Goal: Obtain resource: Obtain resource

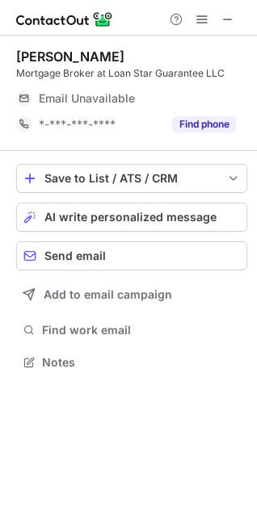
scroll to position [8, 7]
click at [233, 22] on span at bounding box center [227, 19] width 13 height 13
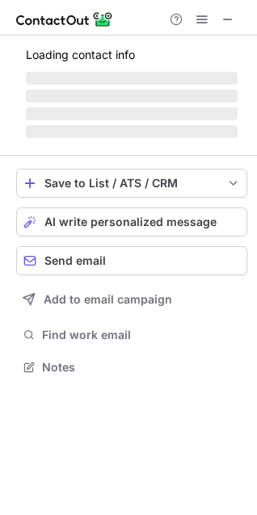
scroll to position [443, 257]
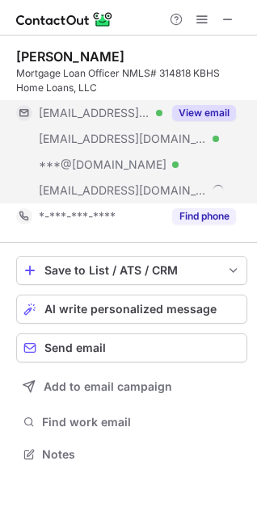
click at [180, 109] on button "View email" at bounding box center [204, 113] width 64 height 16
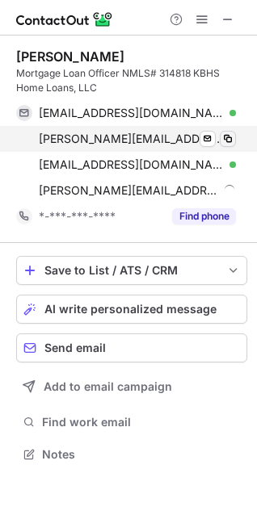
click at [225, 138] on span at bounding box center [227, 138] width 13 height 13
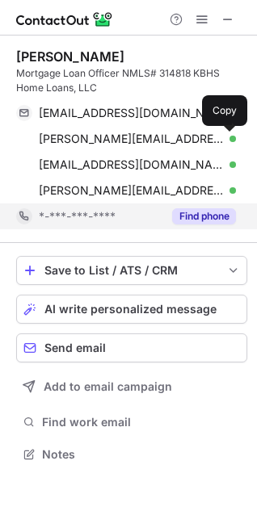
click at [195, 205] on div "Find phone" at bounding box center [198, 217] width 73 height 26
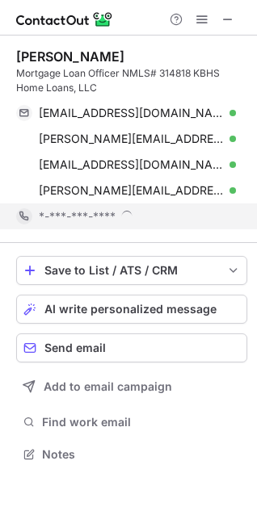
scroll to position [454, 257]
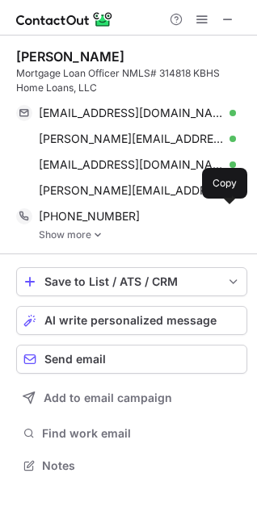
click at [143, 214] on div "+12104454966" at bounding box center [137, 216] width 197 height 15
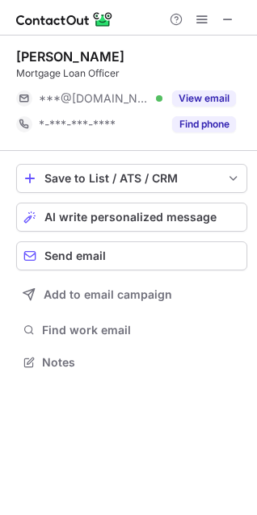
scroll to position [351, 257]
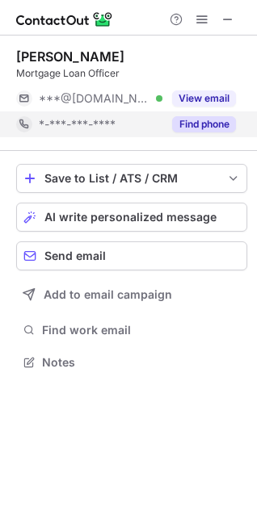
click at [198, 129] on button "Find phone" at bounding box center [204, 124] width 64 height 16
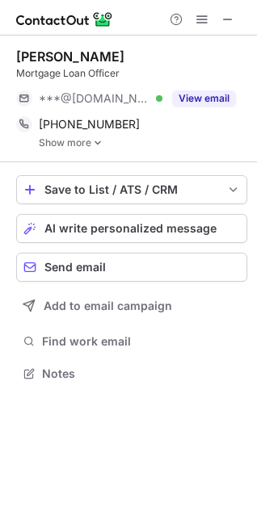
scroll to position [362, 257]
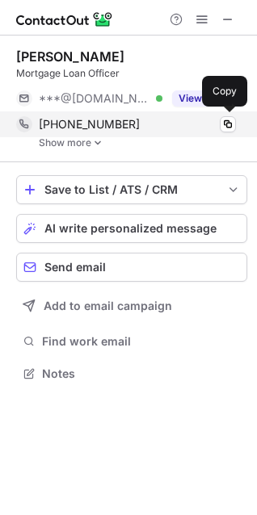
click at [148, 125] on div "+15126198717" at bounding box center [137, 124] width 197 height 15
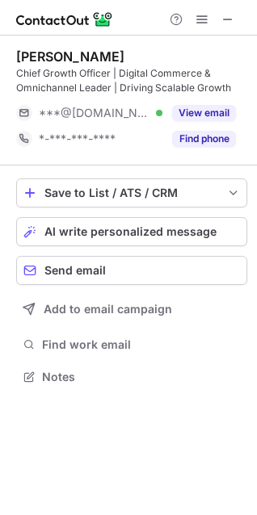
scroll to position [365, 257]
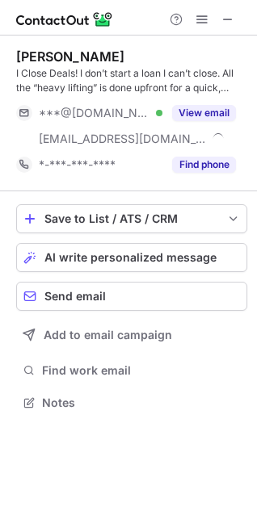
scroll to position [391, 257]
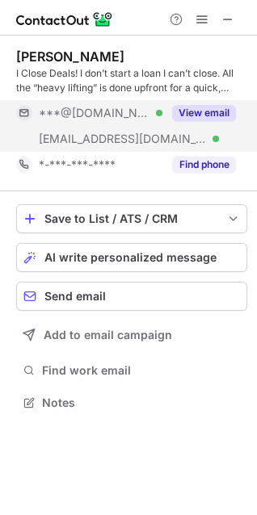
drag, startPoint x: 227, startPoint y: 15, endPoint x: 162, endPoint y: 140, distance: 140.5
click at [230, 17] on span at bounding box center [227, 19] width 13 height 13
click at [210, 110] on button "View email" at bounding box center [204, 113] width 64 height 16
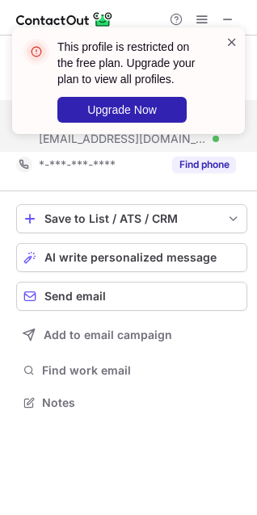
click at [233, 41] on span at bounding box center [231, 42] width 13 height 16
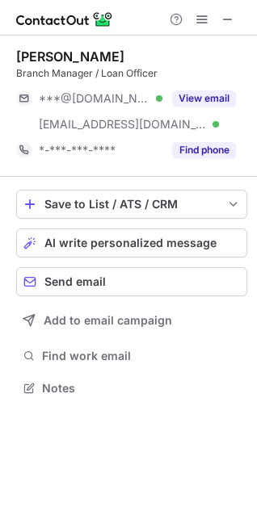
scroll to position [377, 257]
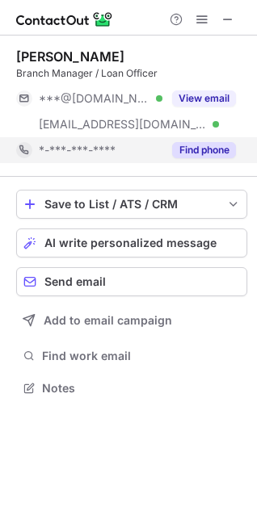
click at [199, 149] on button "Find phone" at bounding box center [204, 150] width 64 height 16
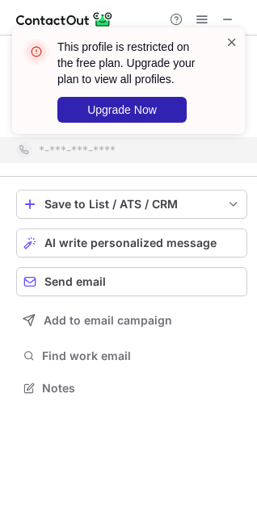
click at [232, 44] on span at bounding box center [231, 42] width 13 height 16
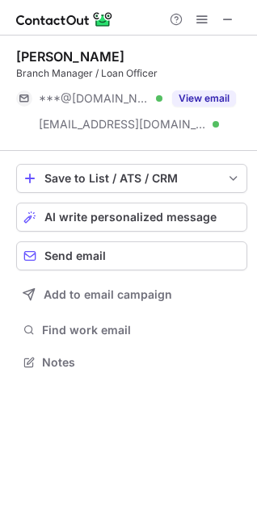
scroll to position [351, 257]
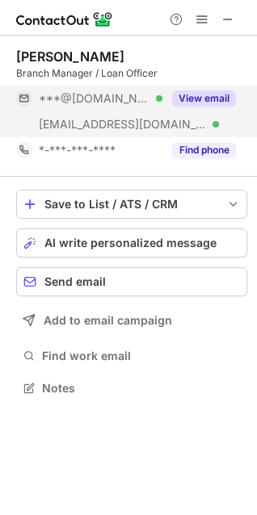
scroll to position [377, 257]
click at [176, 97] on button "View email" at bounding box center [204, 98] width 64 height 16
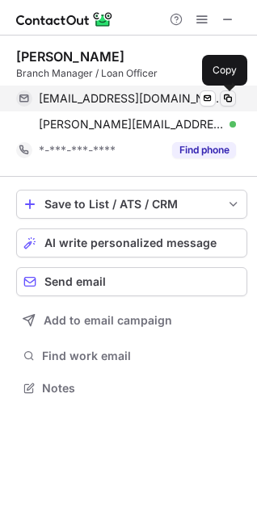
click at [223, 100] on span at bounding box center [227, 98] width 13 height 13
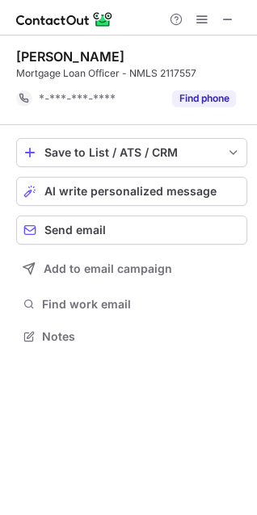
scroll to position [325, 257]
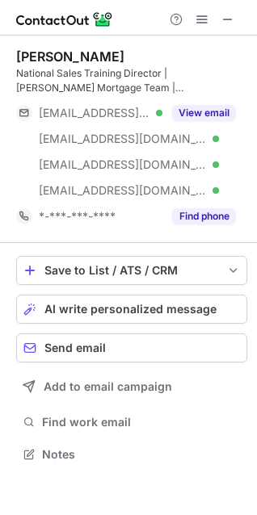
scroll to position [443, 257]
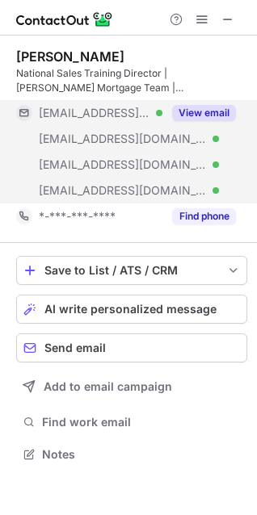
click at [202, 115] on button "View email" at bounding box center [204, 113] width 64 height 16
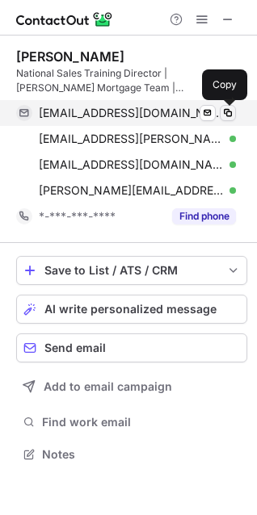
click at [228, 115] on span at bounding box center [227, 113] width 13 height 13
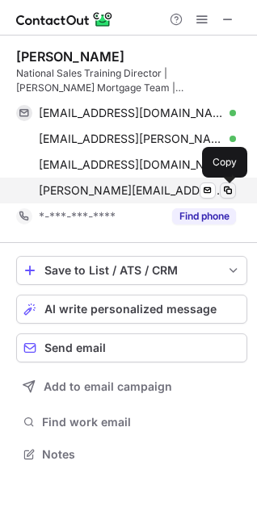
click at [232, 190] on span at bounding box center [227, 190] width 13 height 13
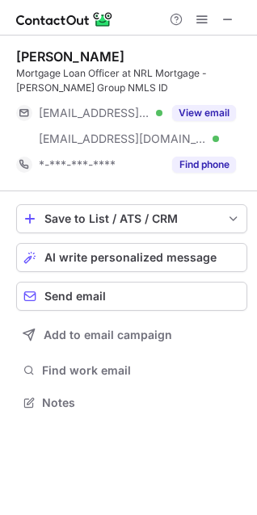
scroll to position [391, 257]
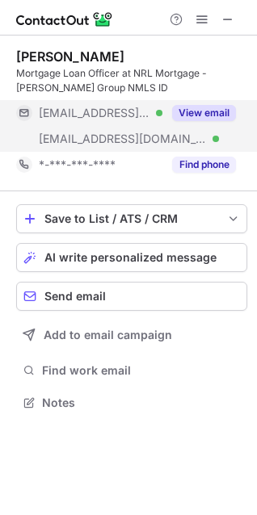
click at [195, 110] on button "View email" at bounding box center [204, 113] width 64 height 16
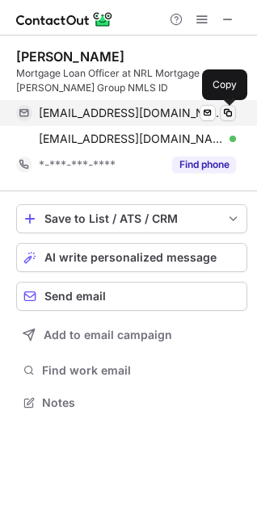
click at [229, 108] on span at bounding box center [227, 113] width 13 height 13
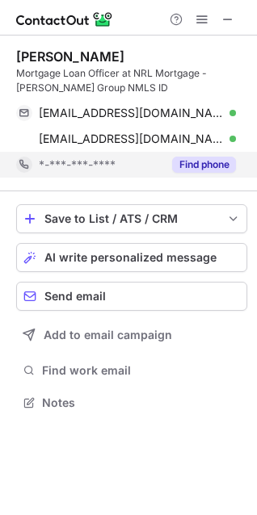
click at [203, 164] on button "Find phone" at bounding box center [204, 165] width 64 height 16
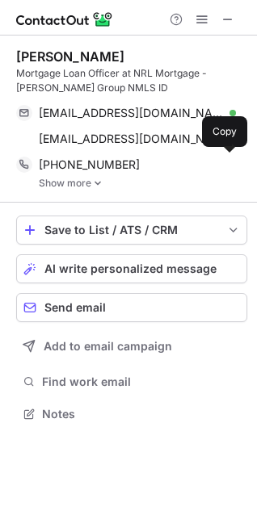
scroll to position [402, 257]
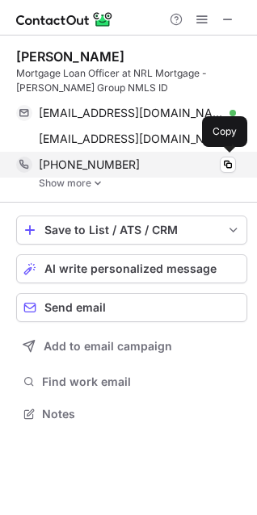
click at [164, 162] on div "+15019845205" at bounding box center [137, 164] width 197 height 15
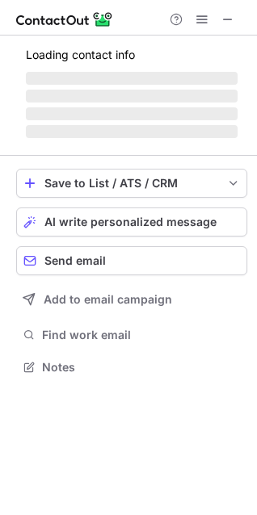
scroll to position [355, 257]
click at [233, 19] on span at bounding box center [227, 19] width 13 height 13
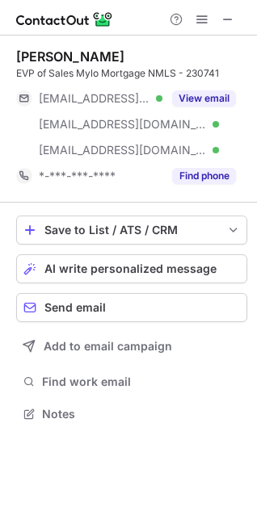
scroll to position [403, 257]
drag, startPoint x: 197, startPoint y: 179, endPoint x: 184, endPoint y: 198, distance: 22.6
click at [197, 186] on div "Find phone" at bounding box center [198, 176] width 73 height 26
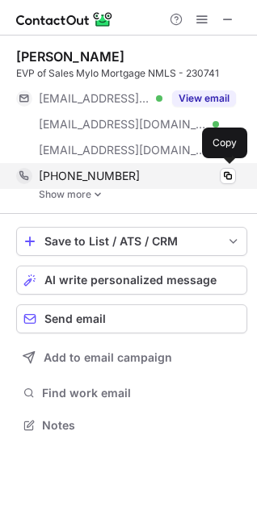
scroll to position [413, 257]
click at [128, 176] on div "[PHONE_NUMBER]" at bounding box center [137, 176] width 197 height 15
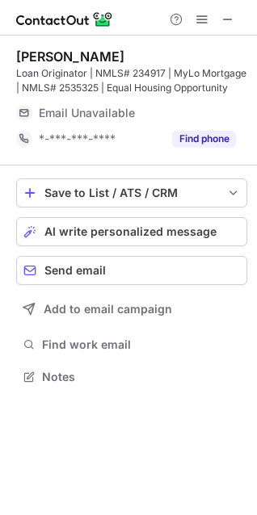
scroll to position [355, 257]
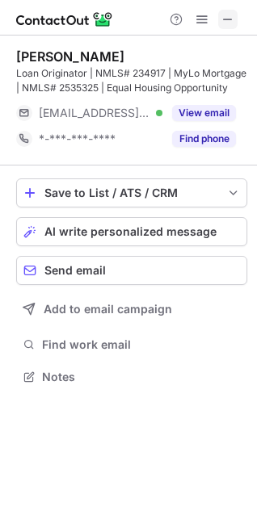
click at [225, 17] on span at bounding box center [227, 19] width 13 height 13
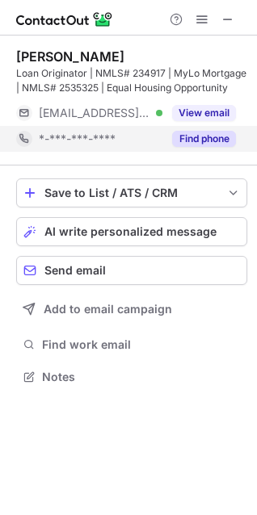
click at [201, 147] on div "Find phone" at bounding box center [198, 139] width 73 height 26
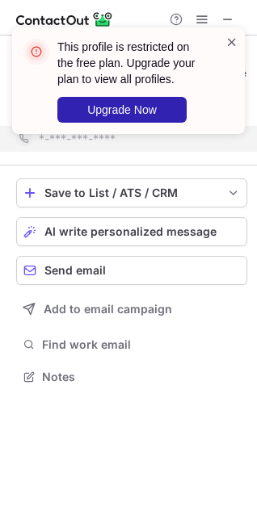
drag, startPoint x: 236, startPoint y: 36, endPoint x: 225, endPoint y: 57, distance: 23.5
click at [236, 36] on span at bounding box center [231, 42] width 13 height 16
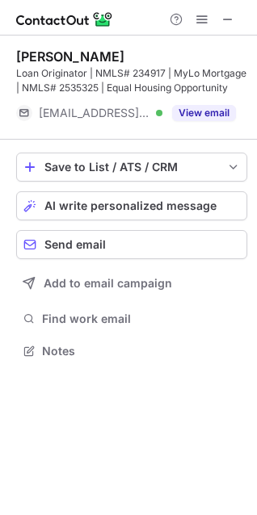
scroll to position [339, 257]
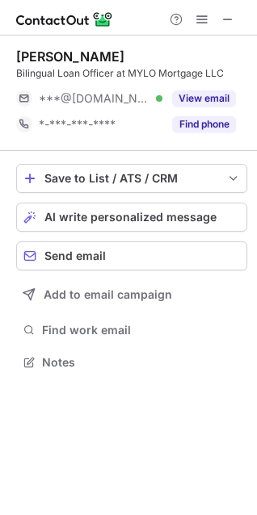
scroll to position [8, 7]
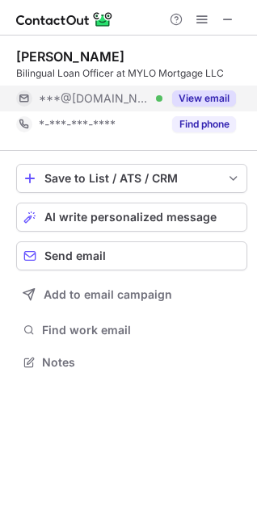
click at [197, 86] on div "View email" at bounding box center [198, 99] width 73 height 26
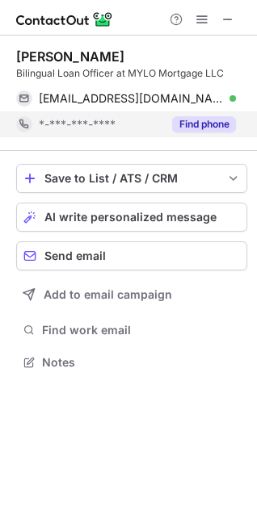
click at [195, 124] on button "Find phone" at bounding box center [204, 124] width 64 height 16
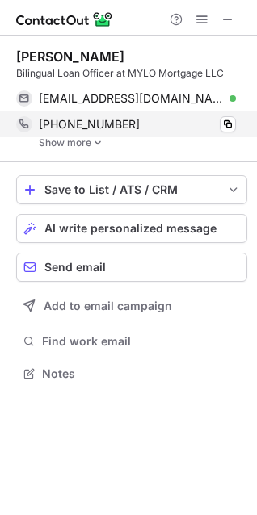
scroll to position [362, 257]
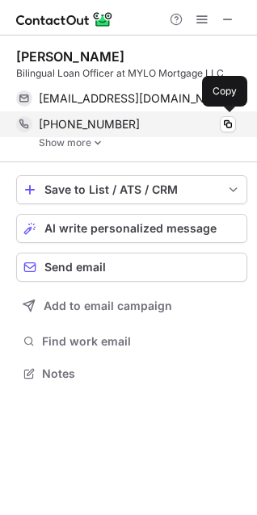
click at [124, 115] on div "+18327904441 Copy" at bounding box center [126, 124] width 220 height 26
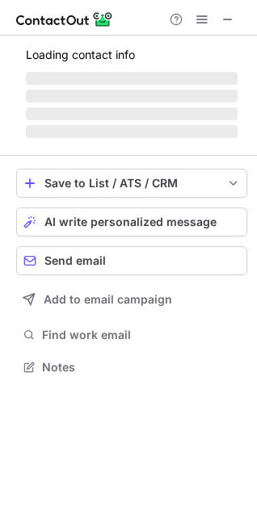
scroll to position [377, 257]
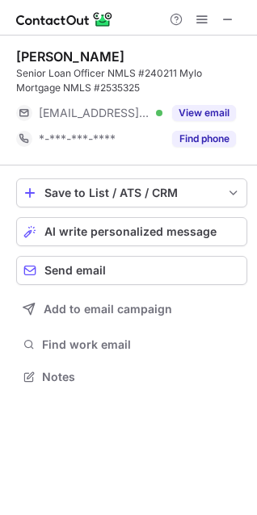
scroll to position [365, 257]
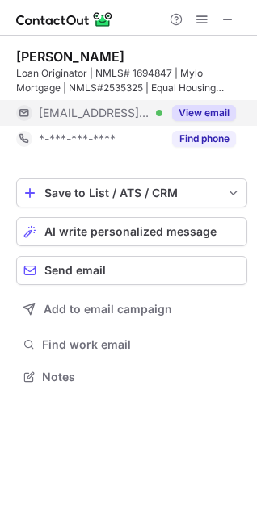
scroll to position [365, 257]
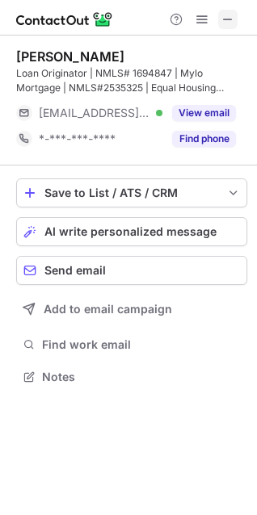
click at [235, 12] on button at bounding box center [227, 19] width 19 height 19
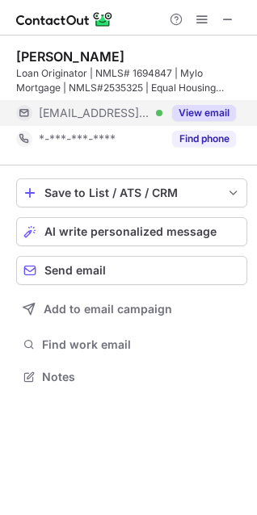
click at [207, 105] on button "View email" at bounding box center [204, 113] width 64 height 16
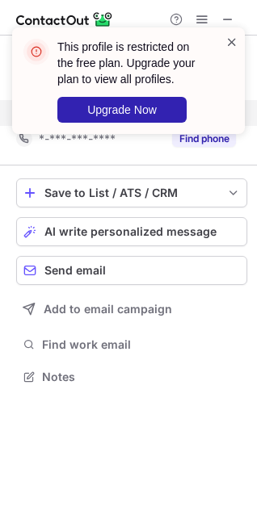
click at [232, 40] on span at bounding box center [231, 42] width 13 height 16
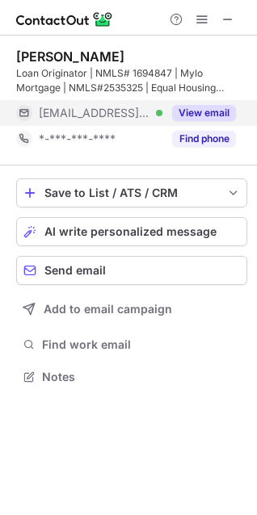
click at [204, 11] on div "This profile is restricted on the free plan. Upgrade your plan to view all prof…" at bounding box center [128, 87] width 258 height 152
click at [200, 16] on span at bounding box center [201, 19] width 13 height 13
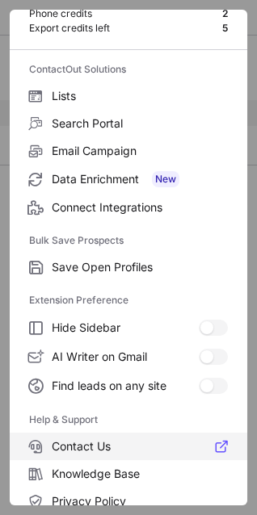
scroll to position [157, 0]
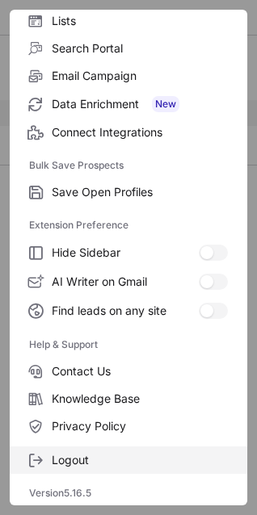
click at [82, 447] on label "Logout" at bounding box center [128, 460] width 237 height 27
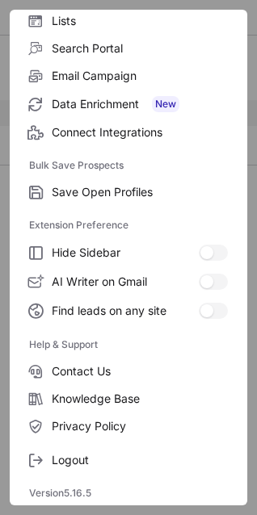
scroll to position [0, 0]
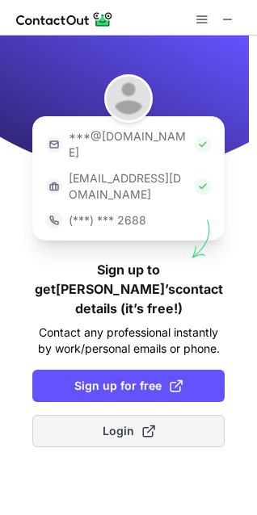
click at [113, 423] on span "Login" at bounding box center [129, 431] width 52 height 16
click at [125, 423] on span "Login" at bounding box center [129, 431] width 52 height 16
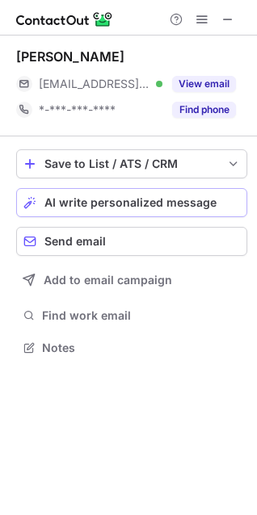
scroll to position [336, 257]
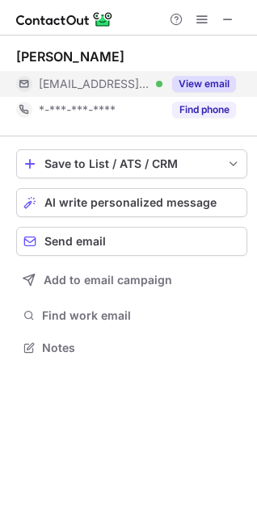
click at [199, 83] on button "View email" at bounding box center [204, 84] width 64 height 16
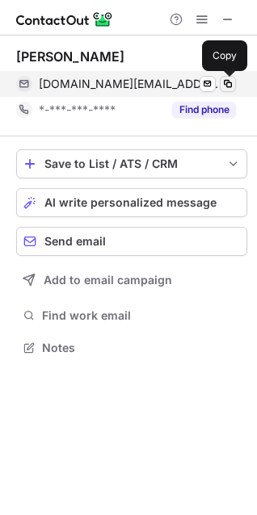
click at [229, 83] on span at bounding box center [227, 84] width 13 height 13
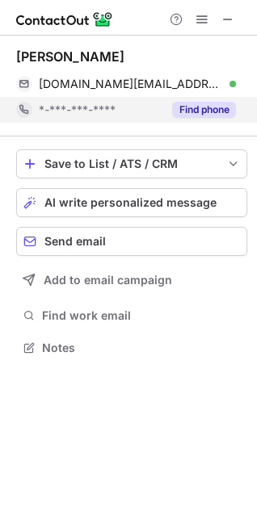
click at [220, 108] on button "Find phone" at bounding box center [204, 110] width 64 height 16
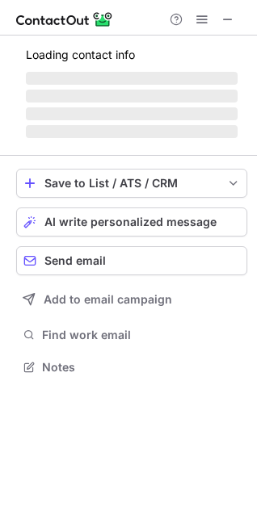
scroll to position [377, 257]
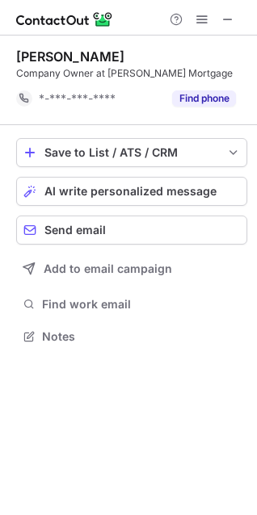
scroll to position [325, 257]
click at [225, 21] on span at bounding box center [227, 19] width 13 height 13
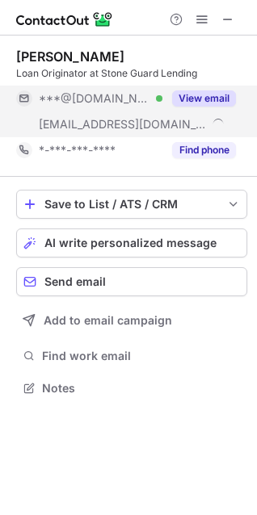
scroll to position [377, 257]
click at [190, 95] on button "View email" at bounding box center [204, 98] width 64 height 16
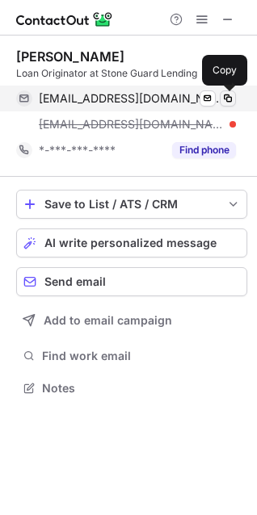
click at [232, 94] on span at bounding box center [227, 98] width 13 height 13
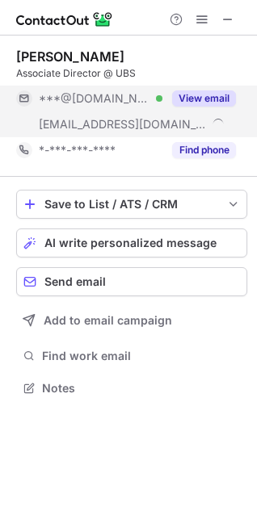
scroll to position [377, 257]
click at [190, 98] on button "View email" at bounding box center [204, 98] width 64 height 16
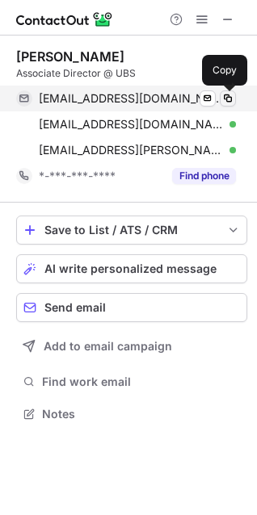
click at [232, 100] on span at bounding box center [227, 98] width 13 height 13
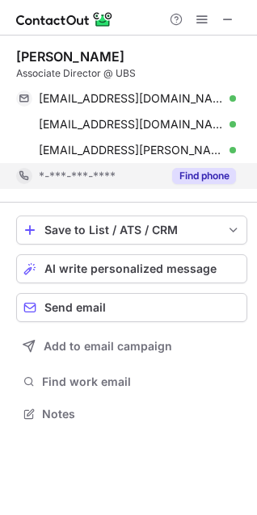
click at [221, 172] on button "Find phone" at bounding box center [204, 176] width 64 height 16
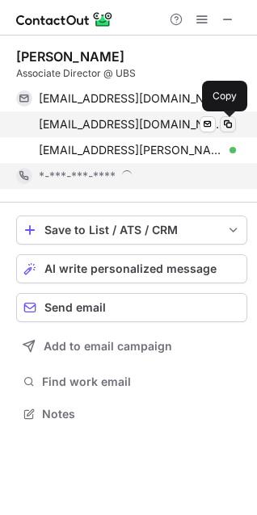
click at [222, 124] on span at bounding box center [227, 124] width 13 height 13
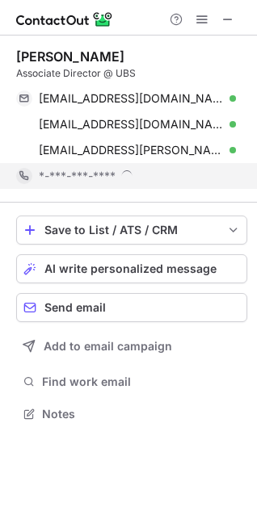
scroll to position [413, 257]
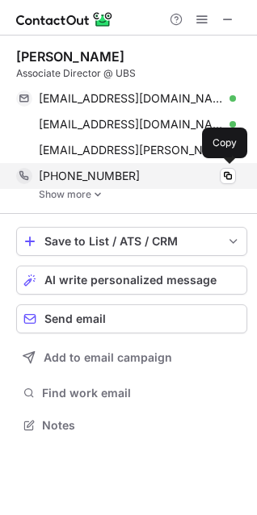
click at [141, 177] on div "+19727439449" at bounding box center [137, 176] width 197 height 15
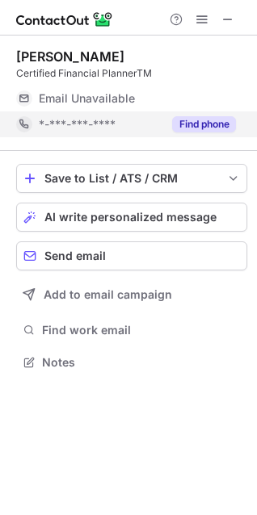
scroll to position [8, 7]
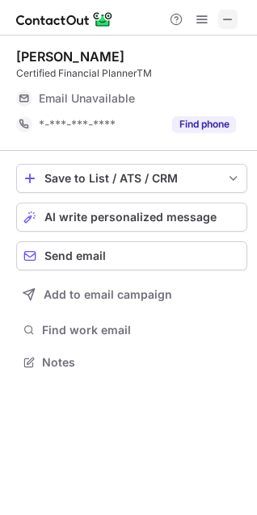
click at [227, 15] on span at bounding box center [227, 19] width 13 height 13
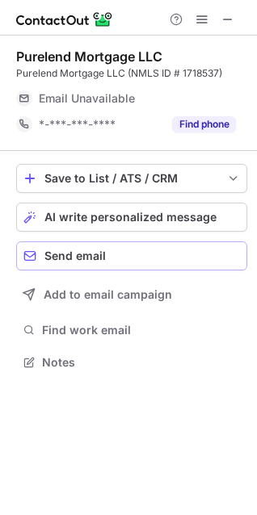
scroll to position [8, 7]
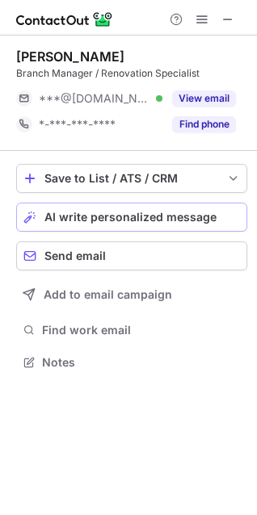
scroll to position [351, 257]
drag, startPoint x: 201, startPoint y: 117, endPoint x: 115, endPoint y: 184, distance: 109.4
click at [201, 120] on button "Find phone" at bounding box center [204, 124] width 64 height 16
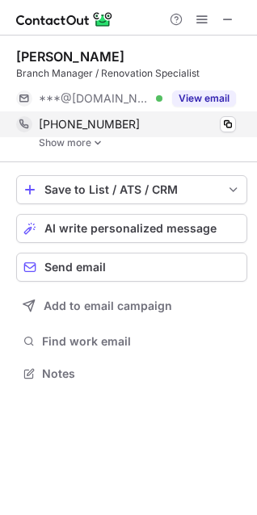
scroll to position [362, 257]
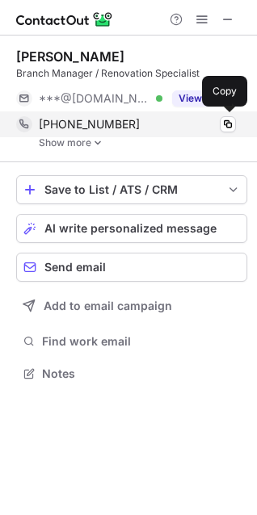
click at [139, 118] on div "[PHONE_NUMBER]" at bounding box center [137, 124] width 197 height 15
